Goal: Task Accomplishment & Management: Use online tool/utility

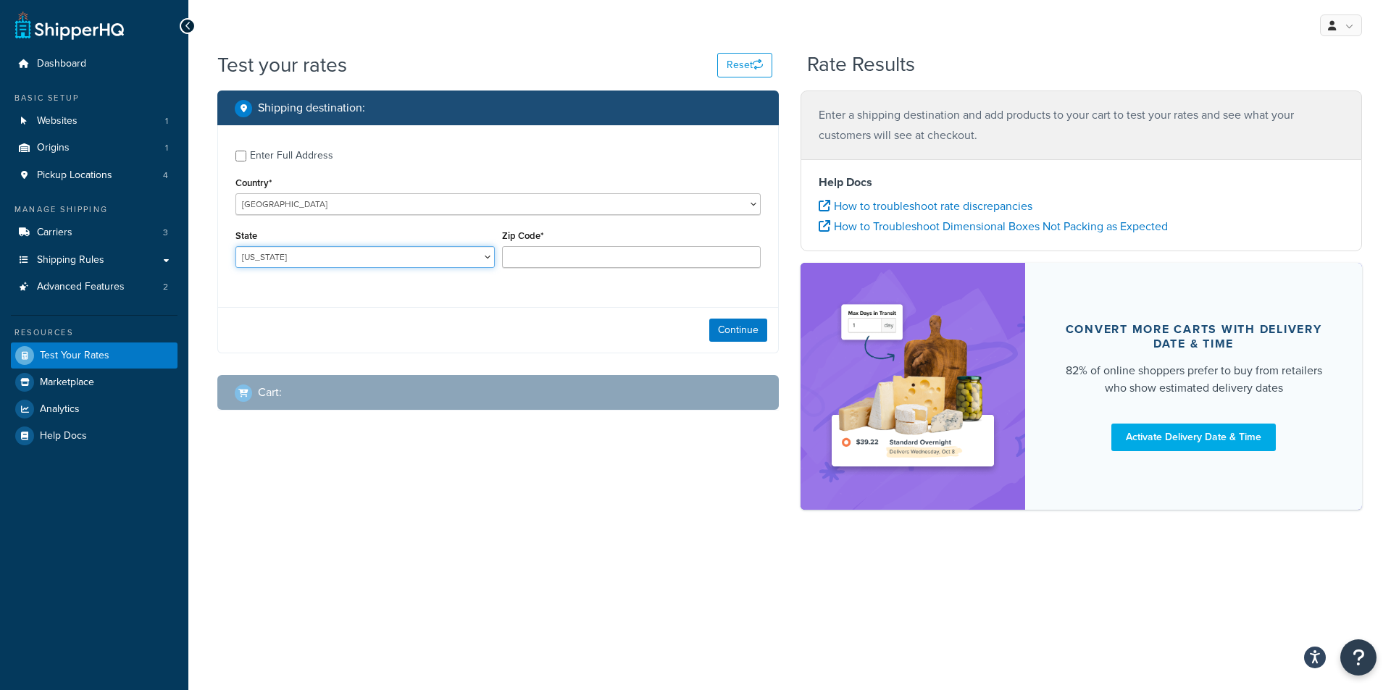
click at [465, 264] on select "Alabama Alaska American Samoa Arizona Arkansas Armed Forces Americas Armed Forc…" at bounding box center [364, 257] width 259 height 22
select select "IN"
click at [235, 246] on select "Alabama Alaska American Samoa Arizona Arkansas Armed Forces Americas Armed Forc…" at bounding box center [364, 257] width 259 height 22
click at [527, 252] on input "Zip Code*" at bounding box center [631, 257] width 259 height 22
type input "46268"
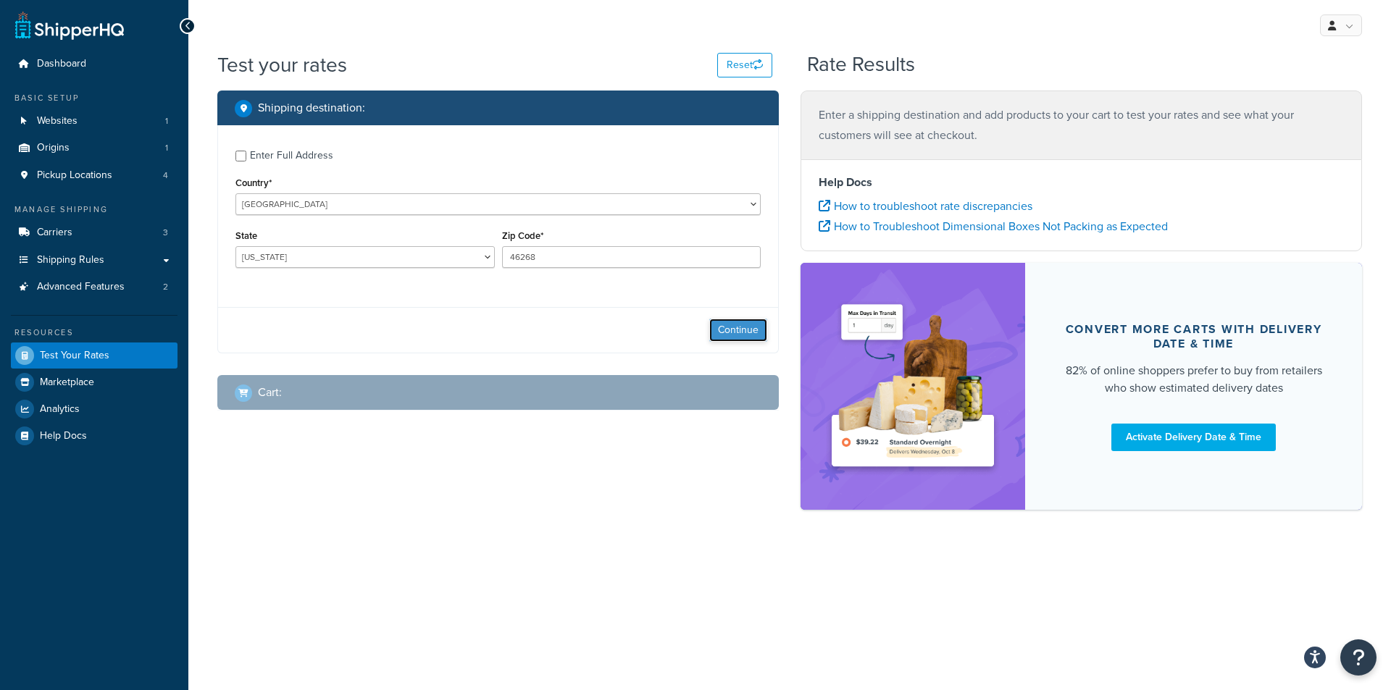
click at [742, 327] on button "Continue" at bounding box center [738, 330] width 58 height 23
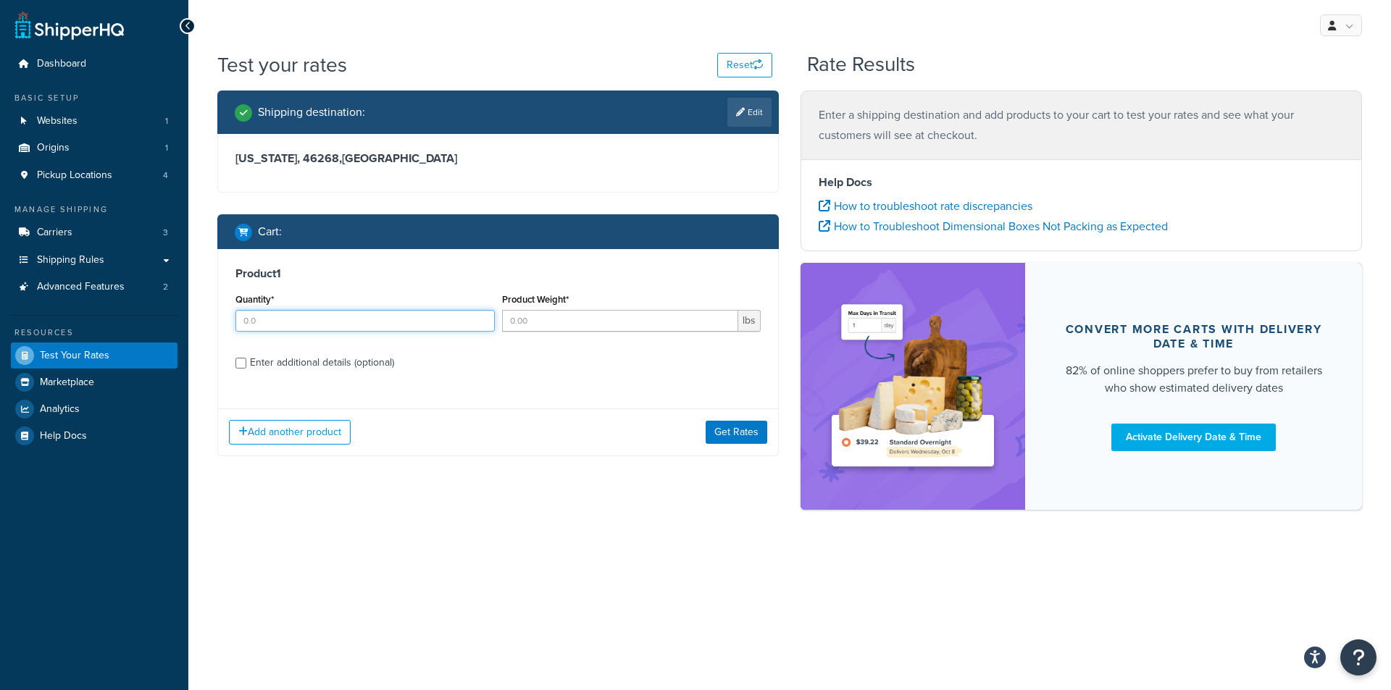
click at [456, 327] on input "Quantity*" at bounding box center [364, 321] width 259 height 22
type input "1"
drag, startPoint x: 640, startPoint y: 314, endPoint x: 622, endPoint y: 314, distance: 18.1
click at [637, 314] on input "Product Weight*" at bounding box center [620, 321] width 237 height 22
type input "1000"
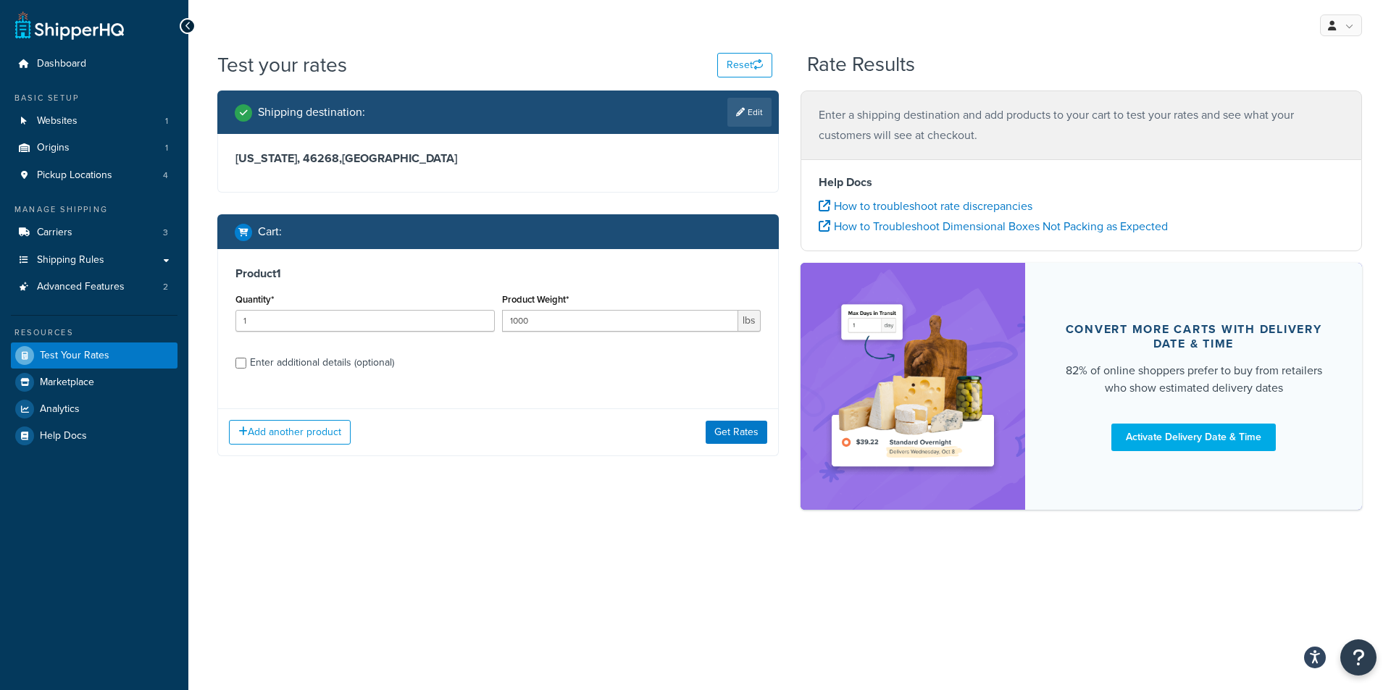
click at [296, 360] on div "Enter additional details (optional)" at bounding box center [322, 363] width 144 height 20
click at [246, 360] on input "Enter additional details (optional)" at bounding box center [240, 363] width 11 height 11
checkbox input "true"
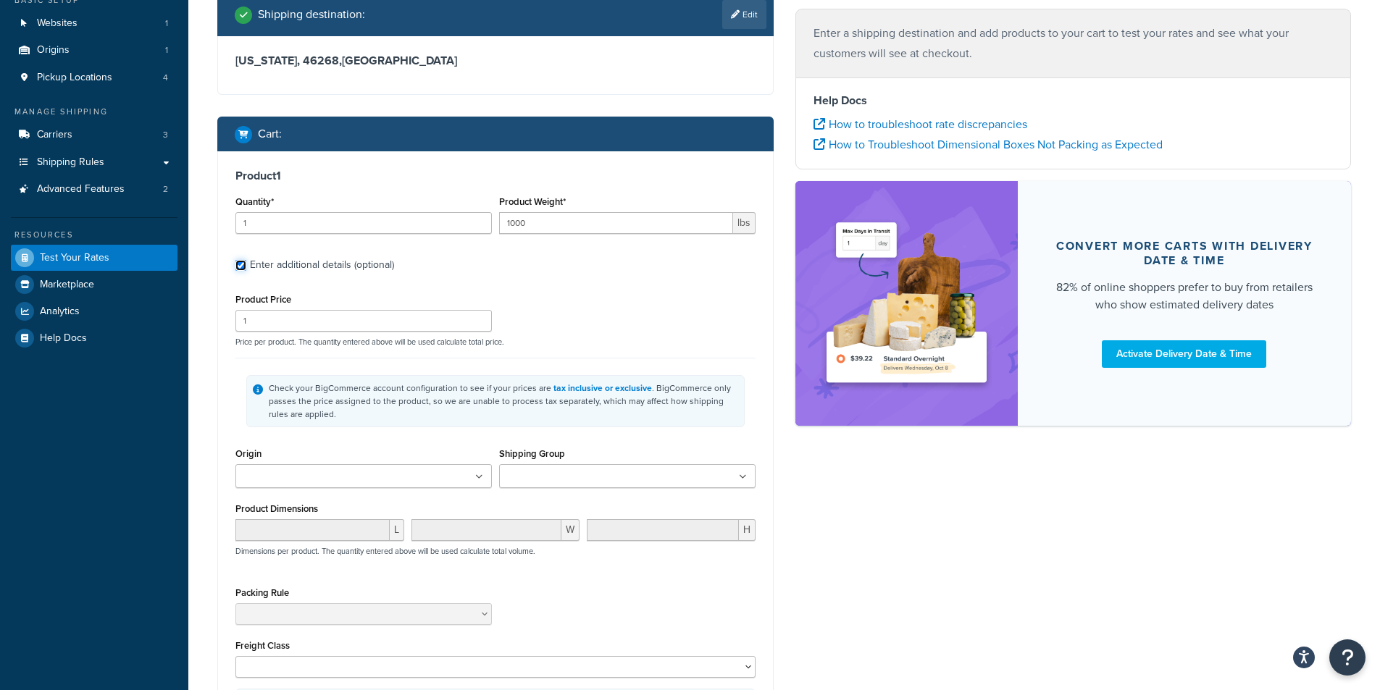
scroll to position [290, 0]
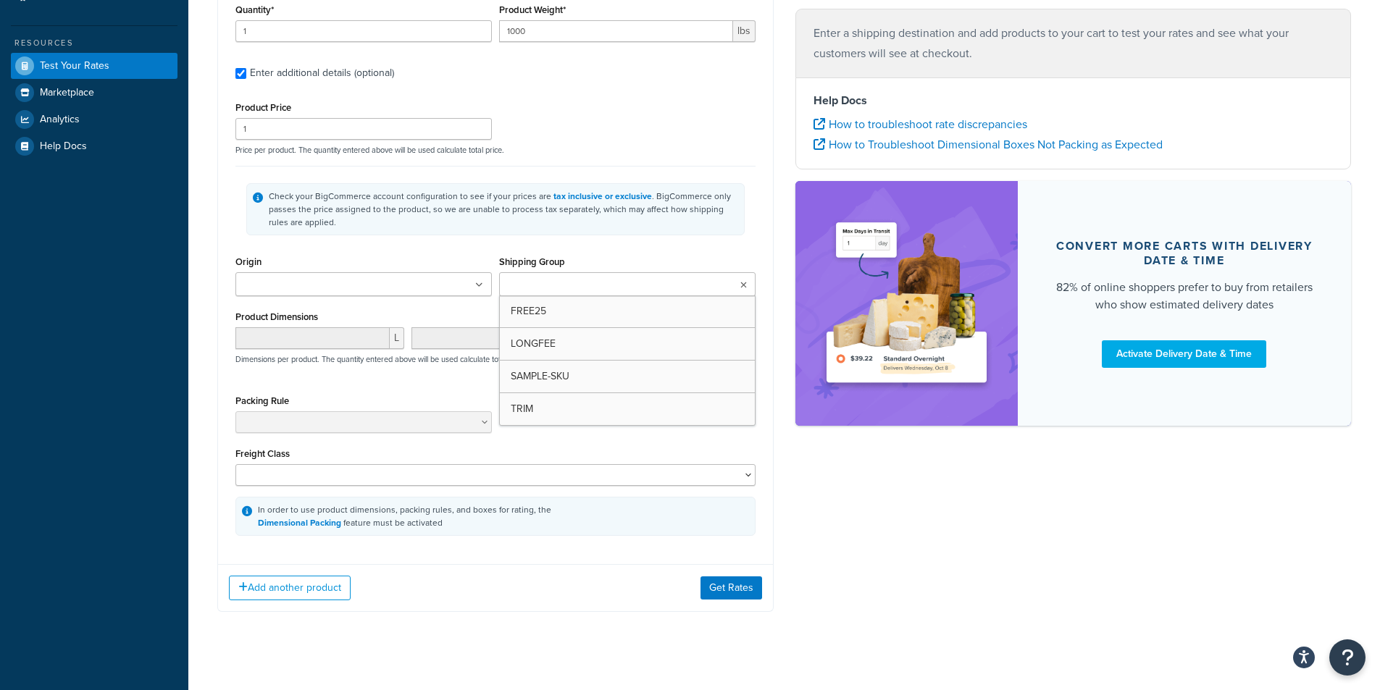
click at [748, 289] on ul at bounding box center [627, 284] width 256 height 24
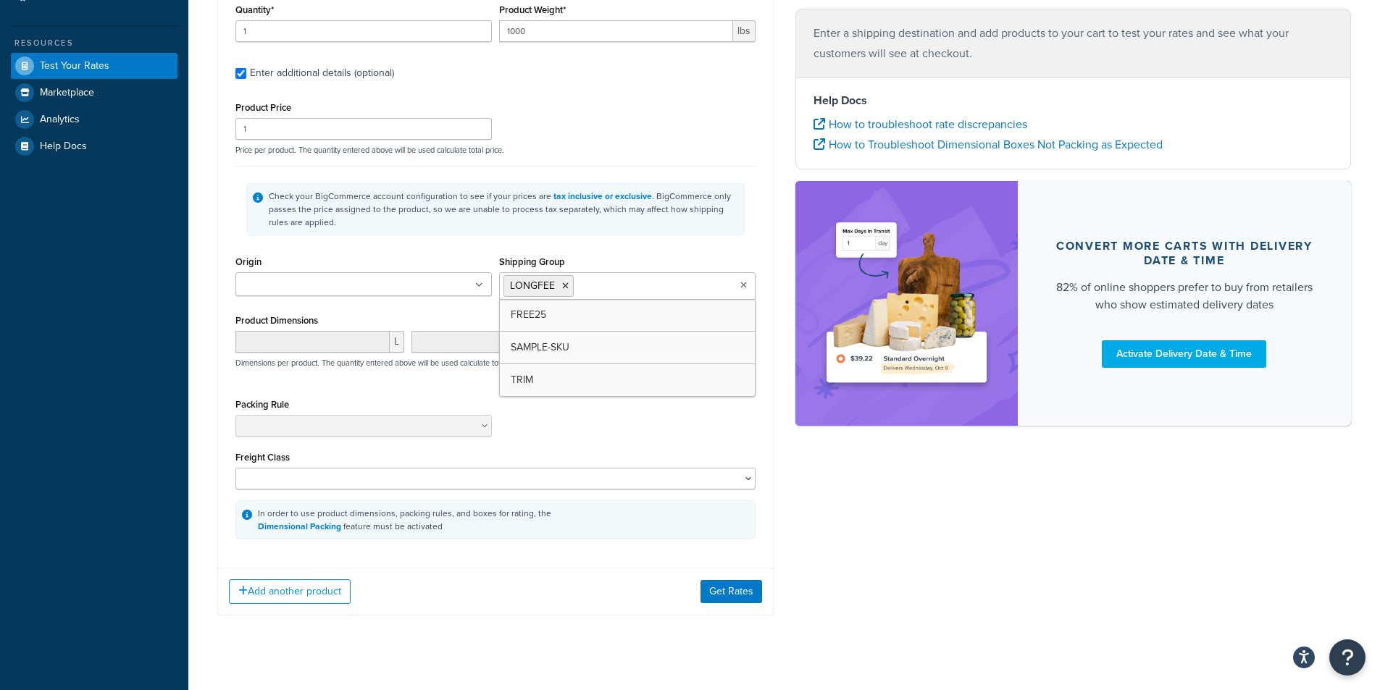
click at [897, 507] on div "Shipping destination : Edit Indiana, 46268 , United States Cart : Product 1 Qua…" at bounding box center [784, 219] width 1156 height 837
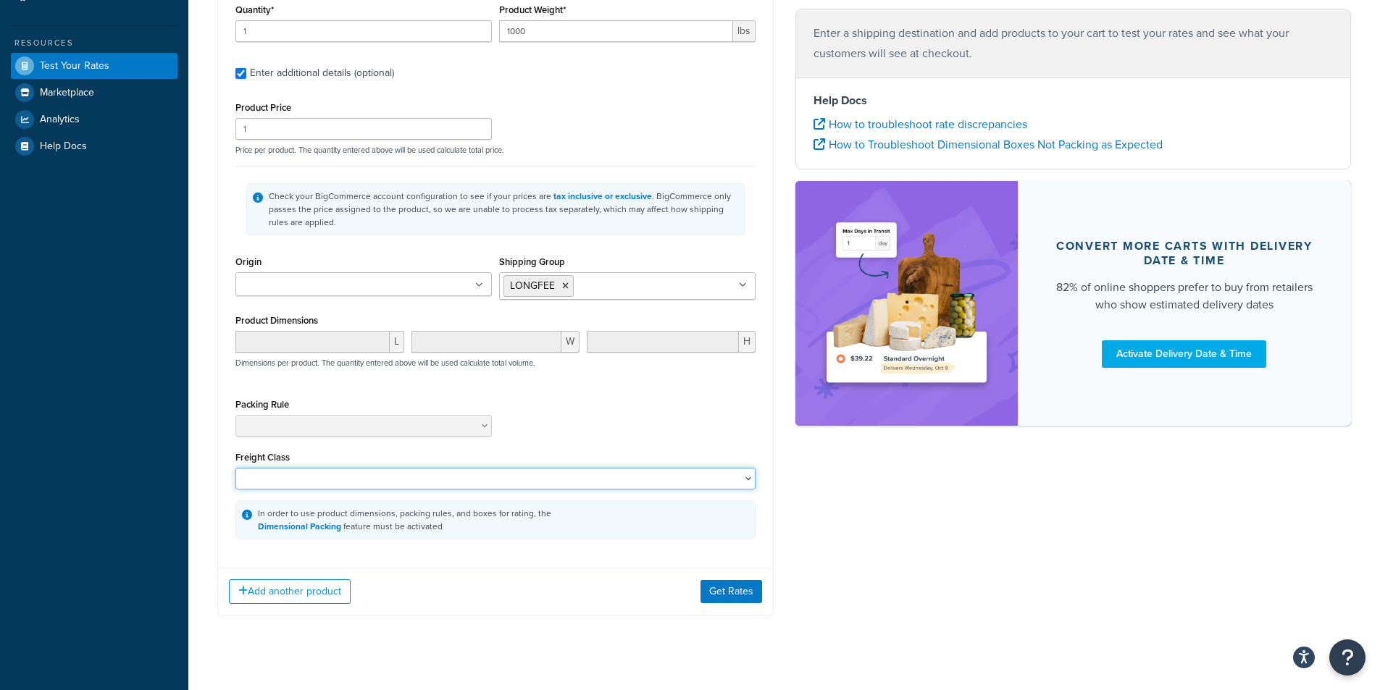
click at [713, 478] on select "50 55 60 65 70 77.5 85 92.5 100 110 125 150 175 200 250 300 400 500" at bounding box center [495, 479] width 520 height 22
select select "60"
click at [235, 468] on select "50 55 60 65 70 77.5 85 92.5 100 110 125 150 175 200 250 300 400 500" at bounding box center [495, 479] width 520 height 22
click at [725, 590] on button "Get Rates" at bounding box center [732, 591] width 62 height 23
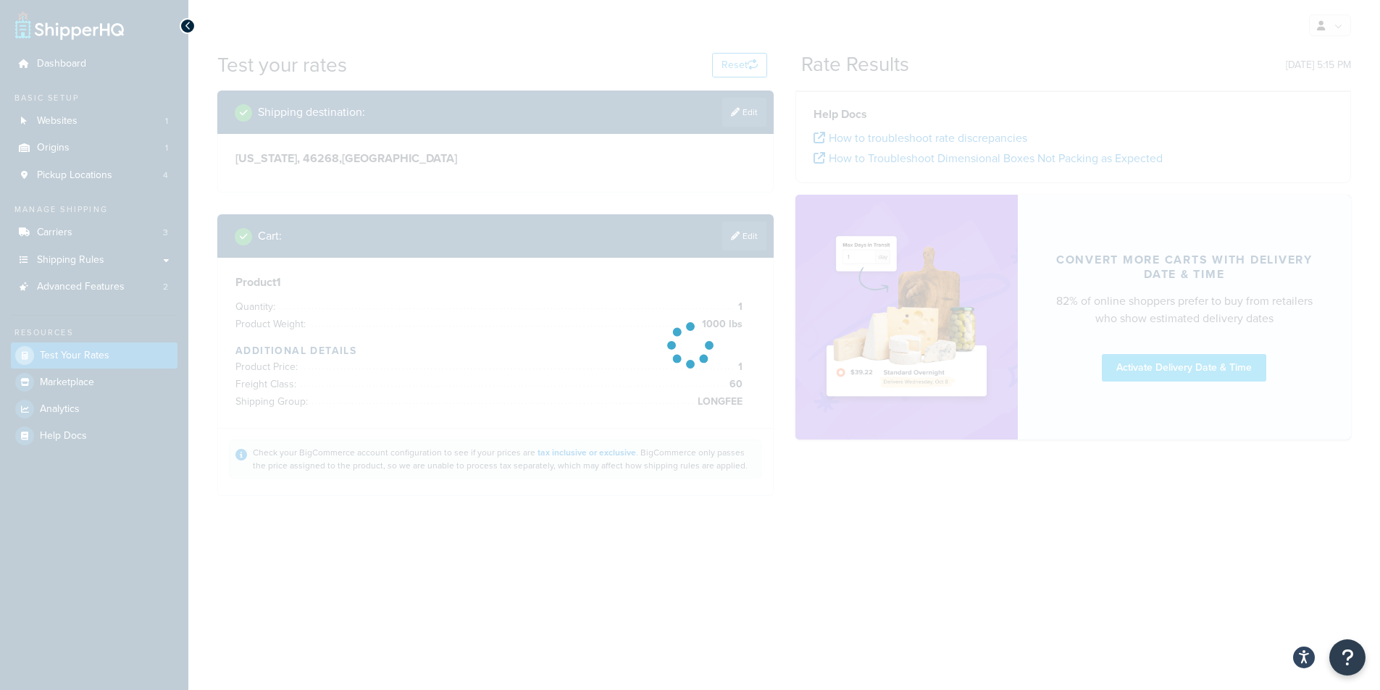
scroll to position [0, 0]
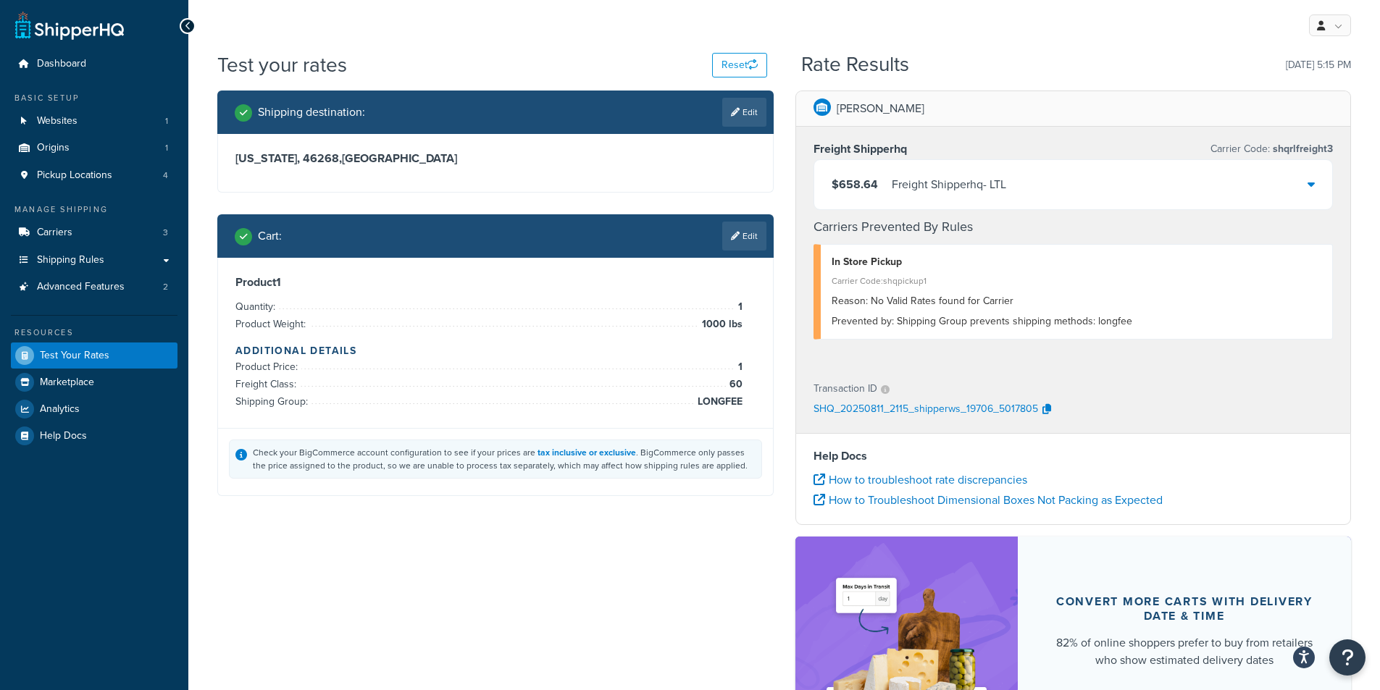
click at [1302, 179] on div "$658.64 Freight Shipperhq - LTL" at bounding box center [1073, 184] width 519 height 49
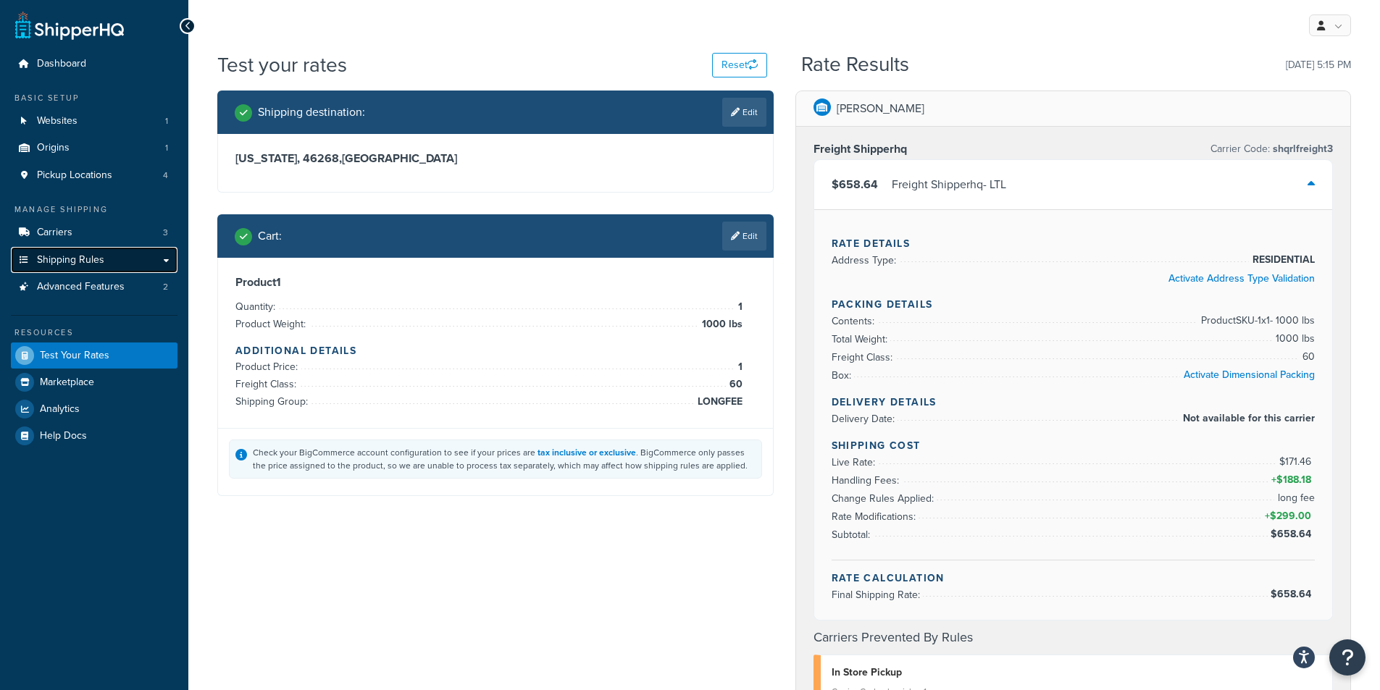
click at [119, 259] on link "Shipping Rules" at bounding box center [94, 260] width 167 height 27
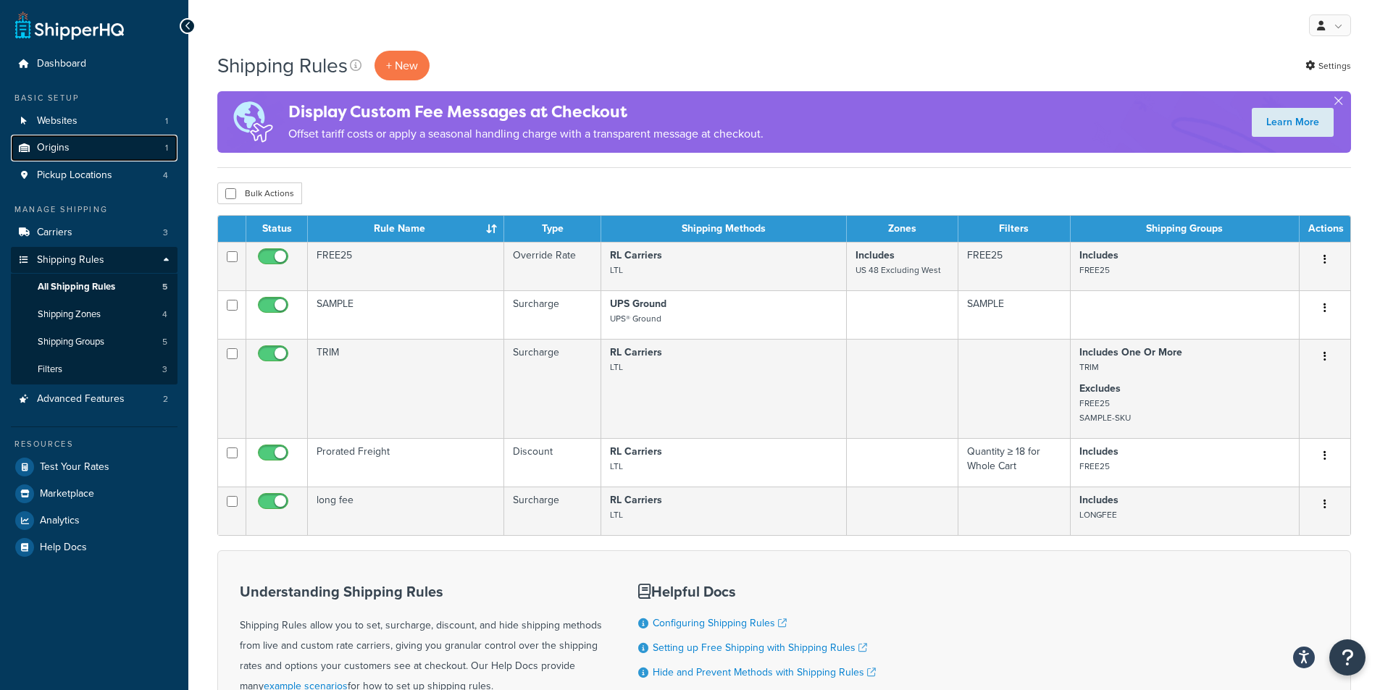
click at [53, 146] on span "Origins" at bounding box center [53, 148] width 33 height 12
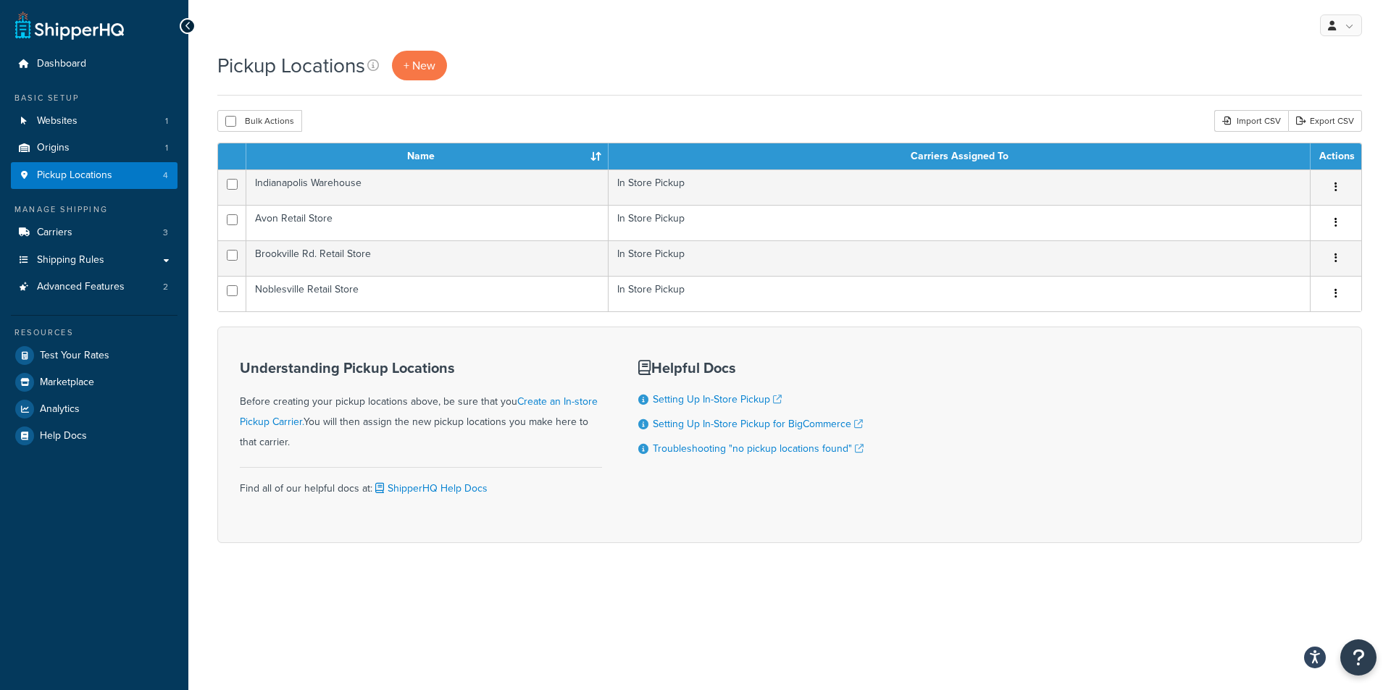
click at [496, 94] on div "Pickup Locations + New" at bounding box center [789, 73] width 1145 height 45
click at [241, 62] on h1 "Pickup Locations" at bounding box center [291, 65] width 148 height 28
click at [241, 63] on h1 "Pickup Locations" at bounding box center [291, 65] width 148 height 28
click at [75, 261] on span "Shipping Rules" at bounding box center [70, 260] width 67 height 12
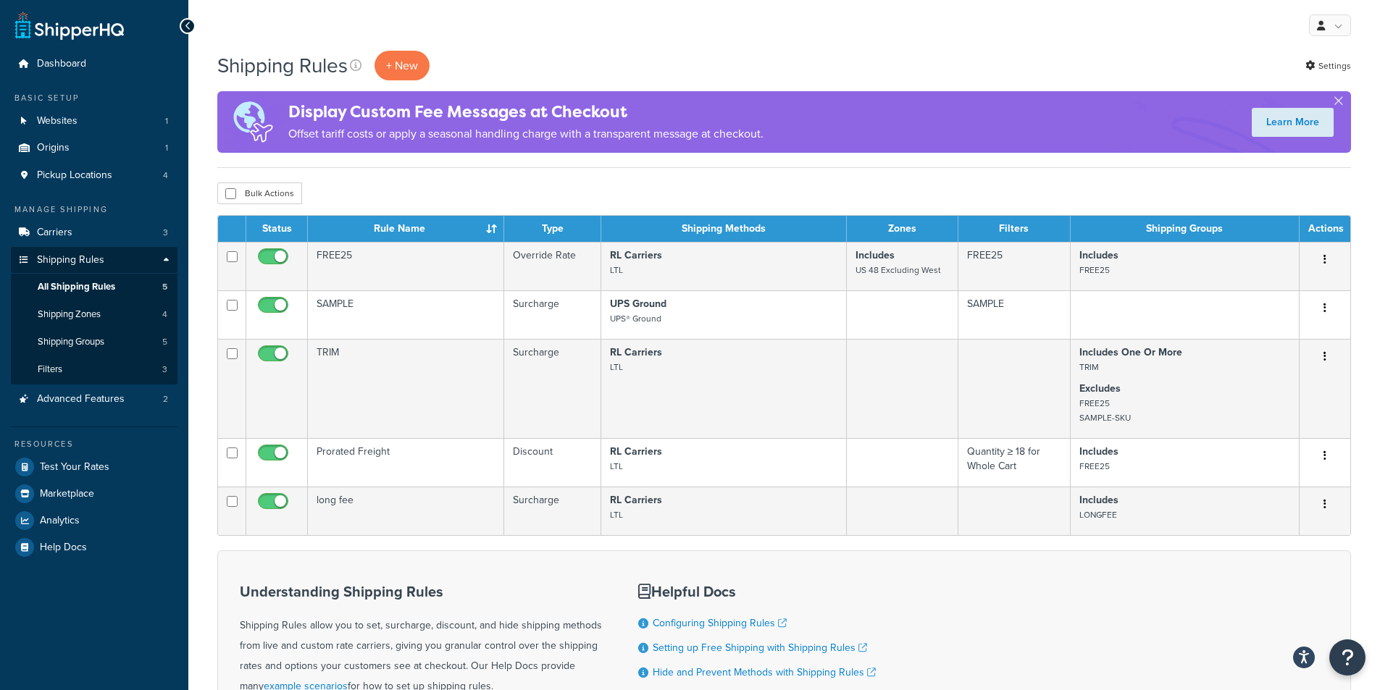
click at [397, 49] on div "My Profile Billing Global Settings Contact Us Logout" at bounding box center [784, 25] width 1192 height 51
click at [398, 63] on p "+ New" at bounding box center [402, 66] width 55 height 30
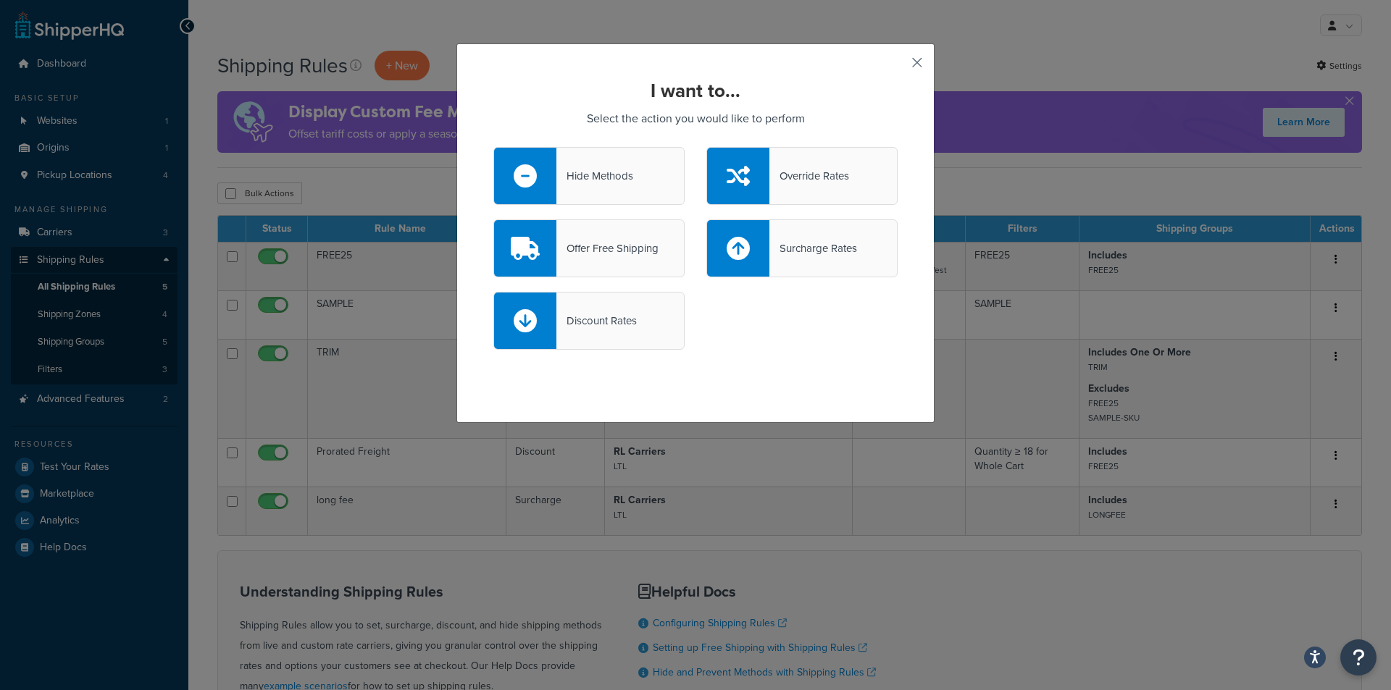
click at [898, 66] on button "button" at bounding box center [896, 68] width 4 height 4
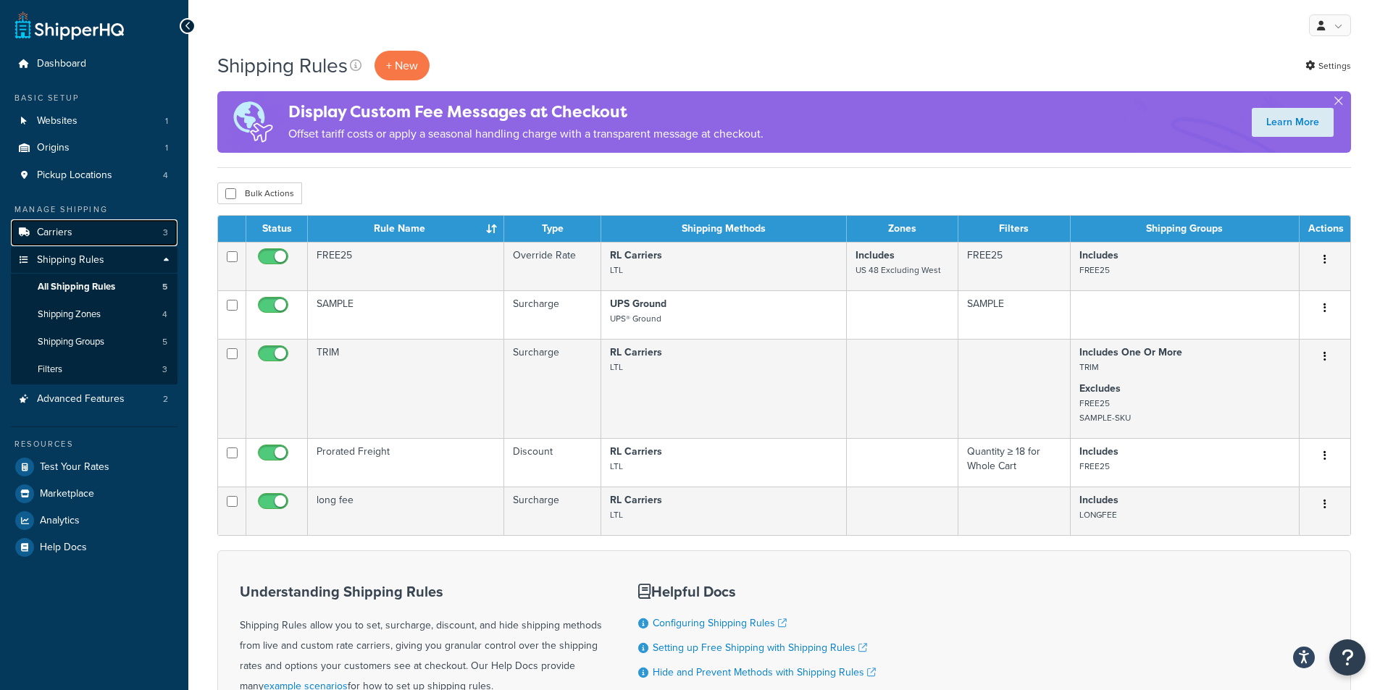
click at [104, 238] on link "Carriers 3" at bounding box center [94, 233] width 167 height 27
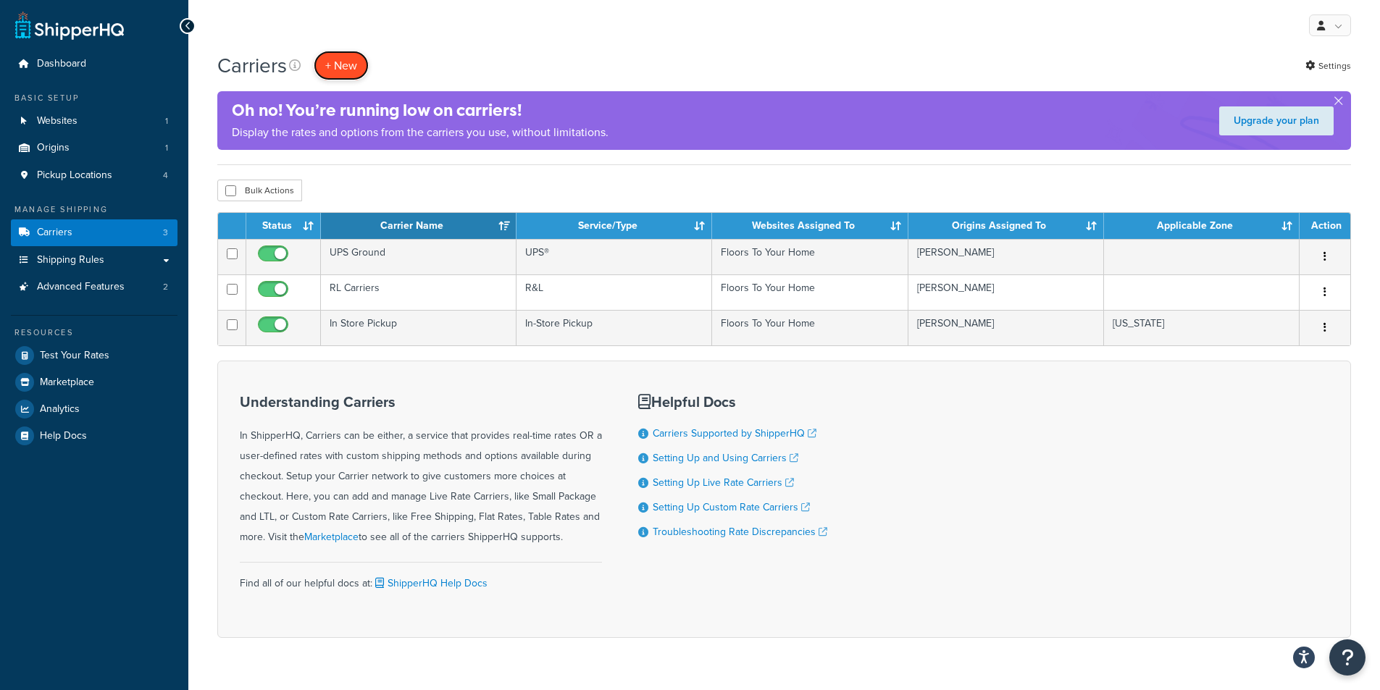
click at [348, 72] on button "+ New" at bounding box center [341, 66] width 55 height 30
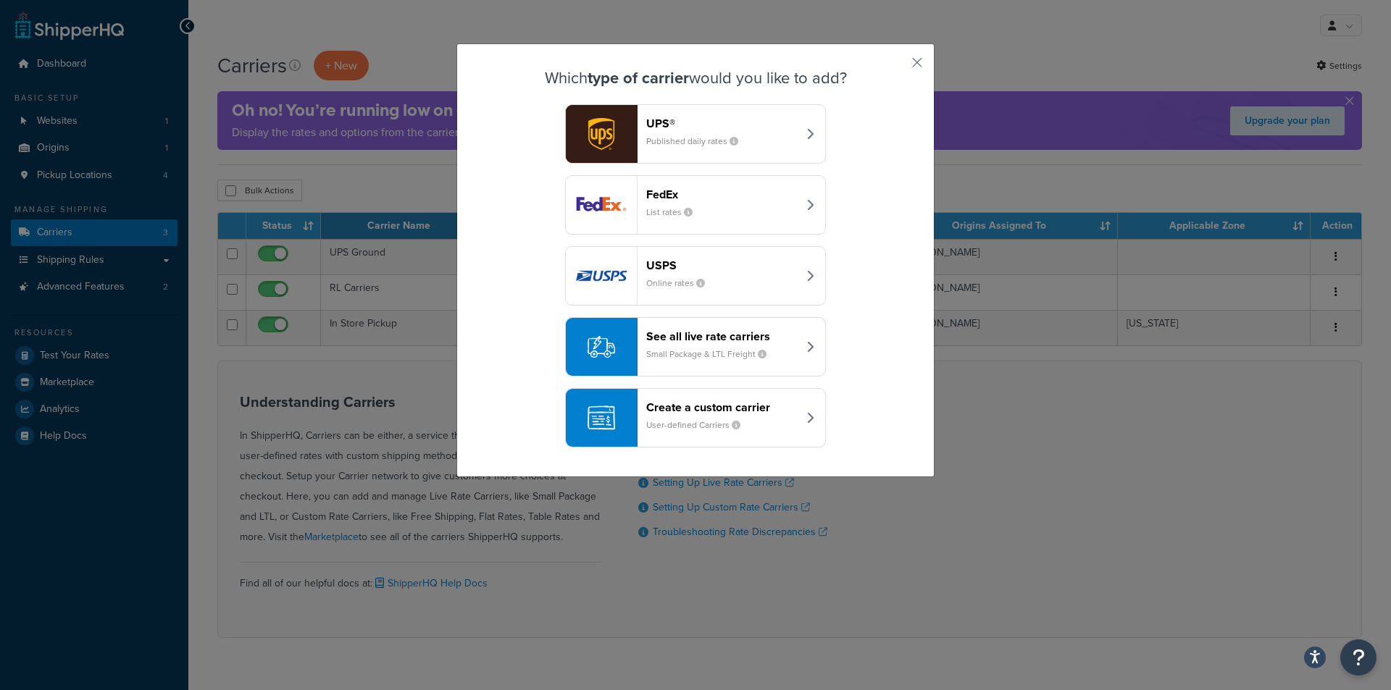
click at [735, 424] on small "User-defined Carriers" at bounding box center [699, 425] width 106 height 13
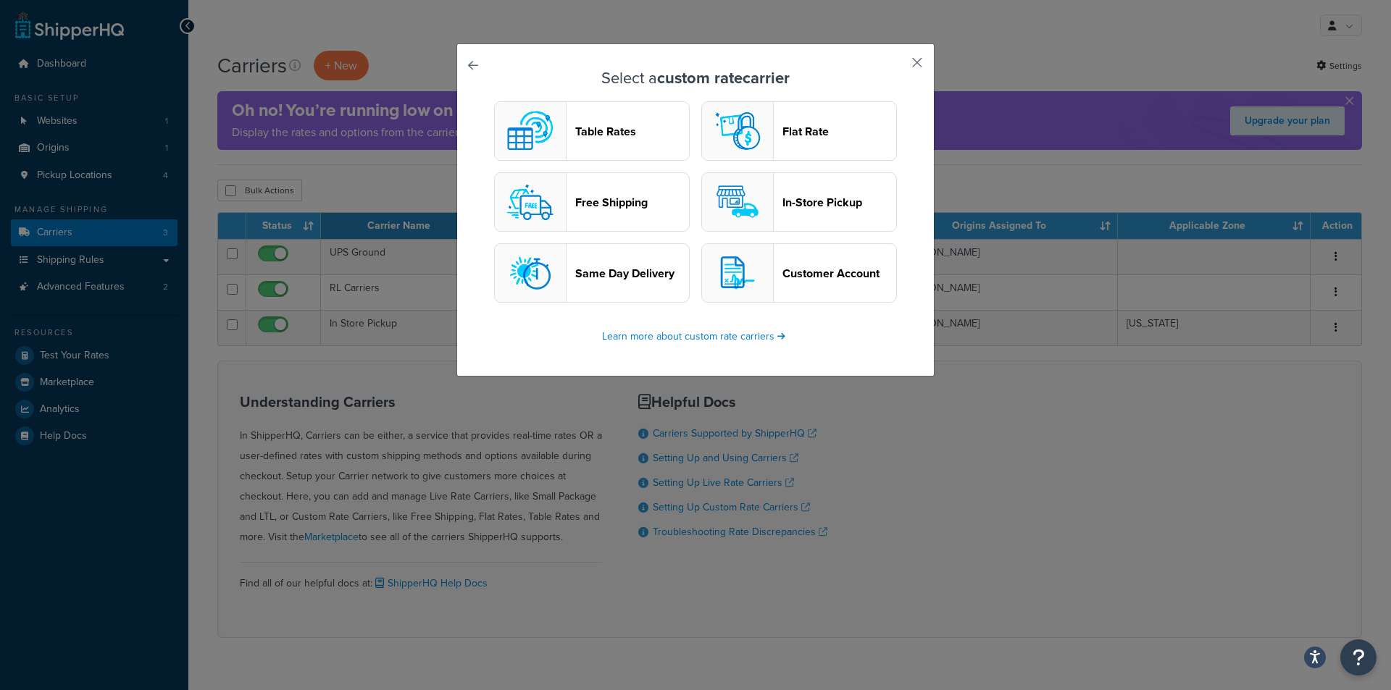
click at [898, 66] on button "button" at bounding box center [896, 68] width 4 height 4
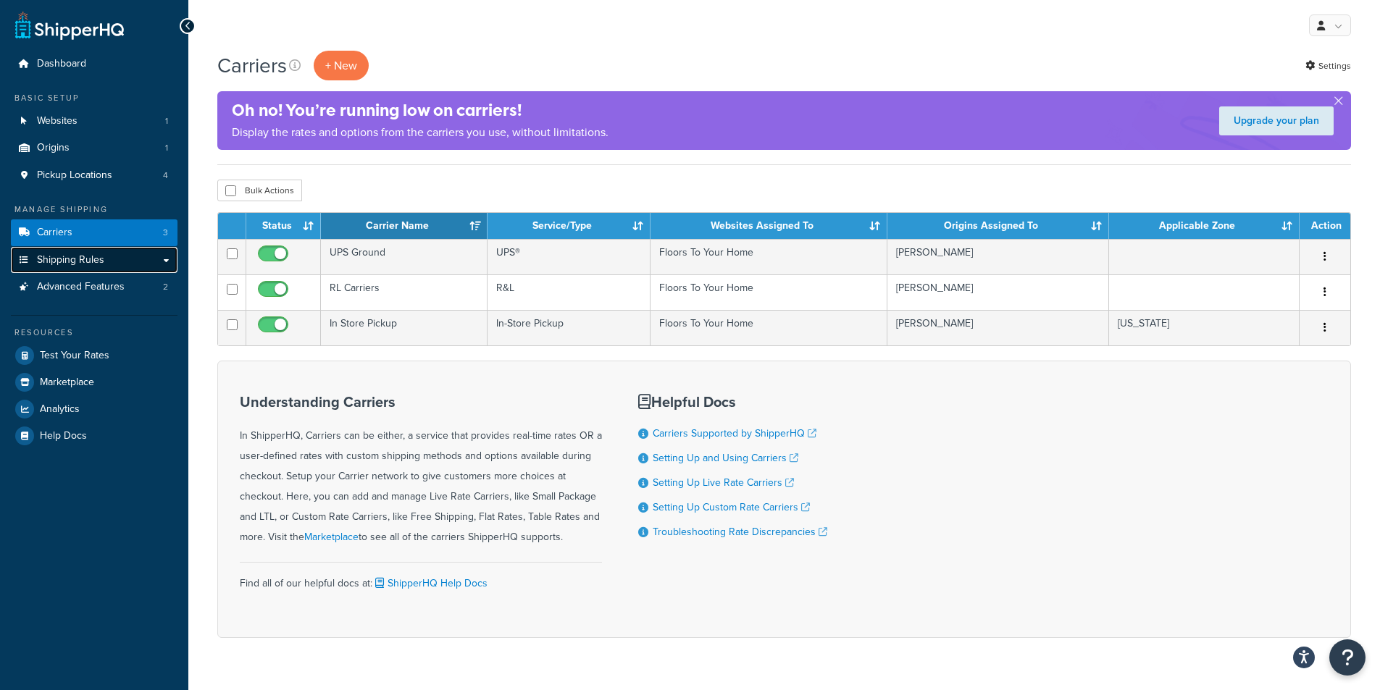
click at [70, 270] on link "Shipping Rules" at bounding box center [94, 260] width 167 height 27
click at [66, 275] on link "Advanced Features 2" at bounding box center [94, 287] width 167 height 27
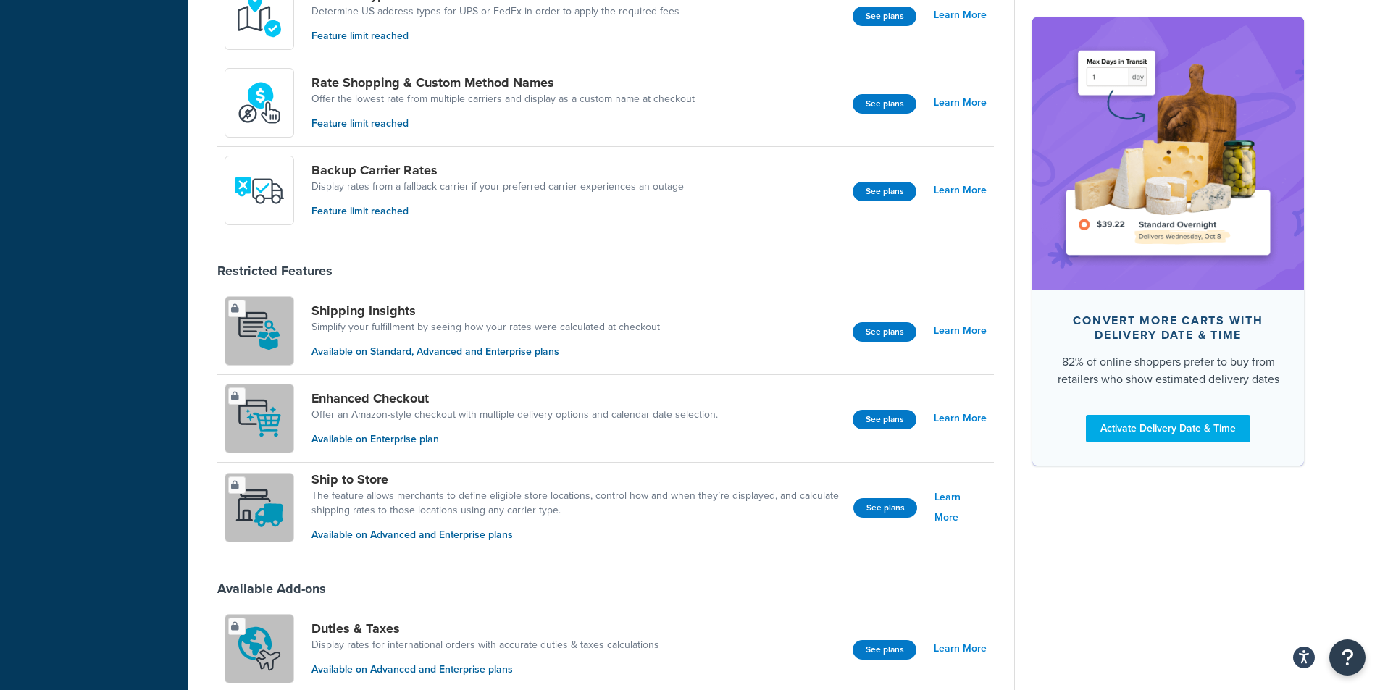
scroll to position [478, 0]
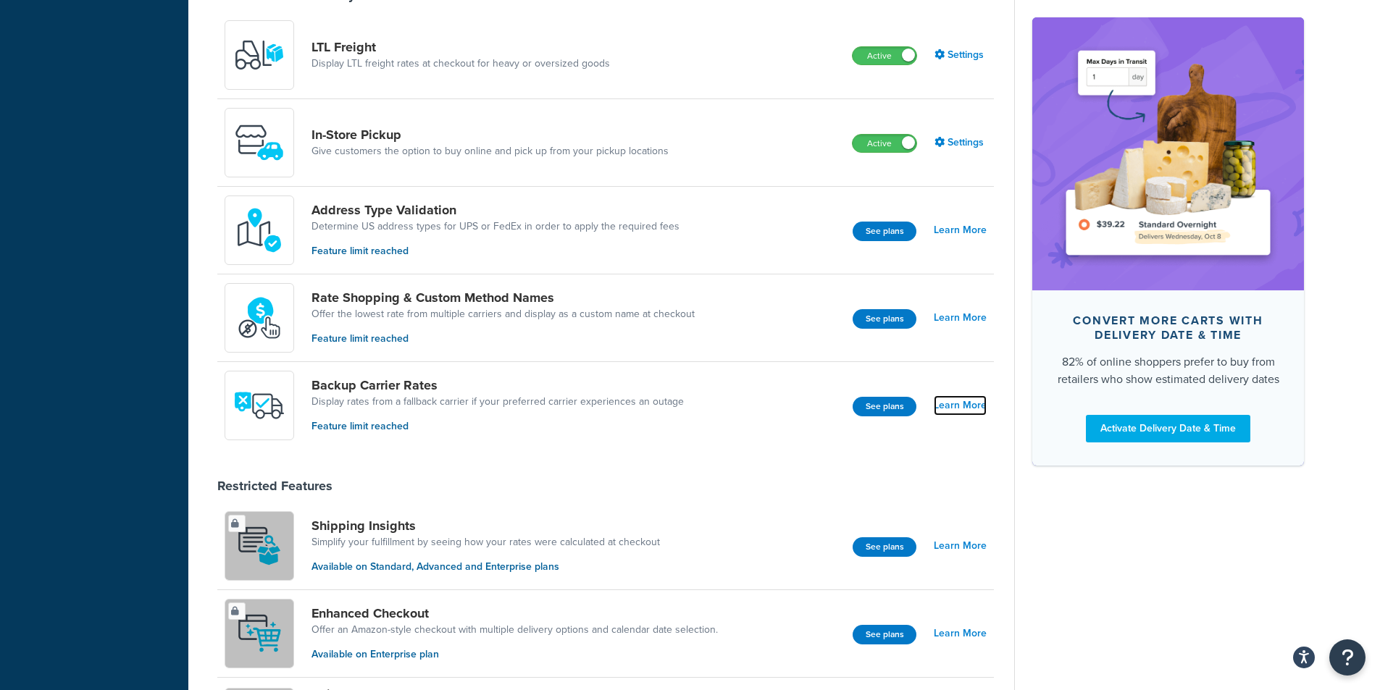
click at [956, 412] on link "Learn More" at bounding box center [960, 406] width 53 height 20
